Goal: Navigation & Orientation: Find specific page/section

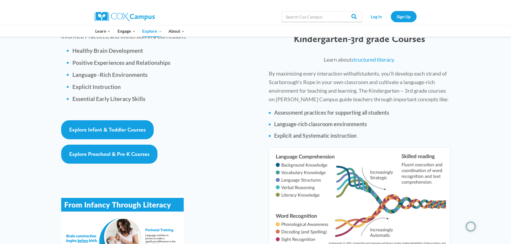
scroll to position [805, 0]
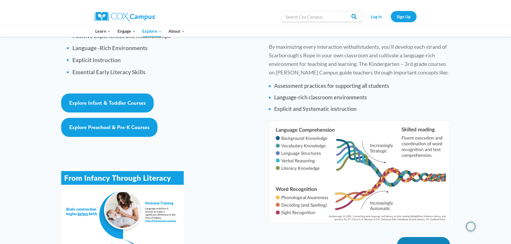
click at [417, 244] on span "Explore Courses" at bounding box center [423, 247] width 37 height 6
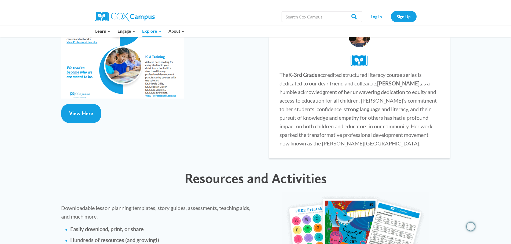
scroll to position [966, 0]
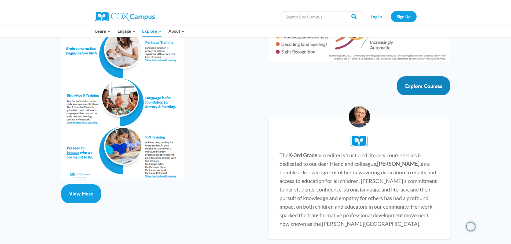
click at [433, 83] on span "Explore Courses" at bounding box center [423, 86] width 37 height 6
